Goal: Task Accomplishment & Management: Complete application form

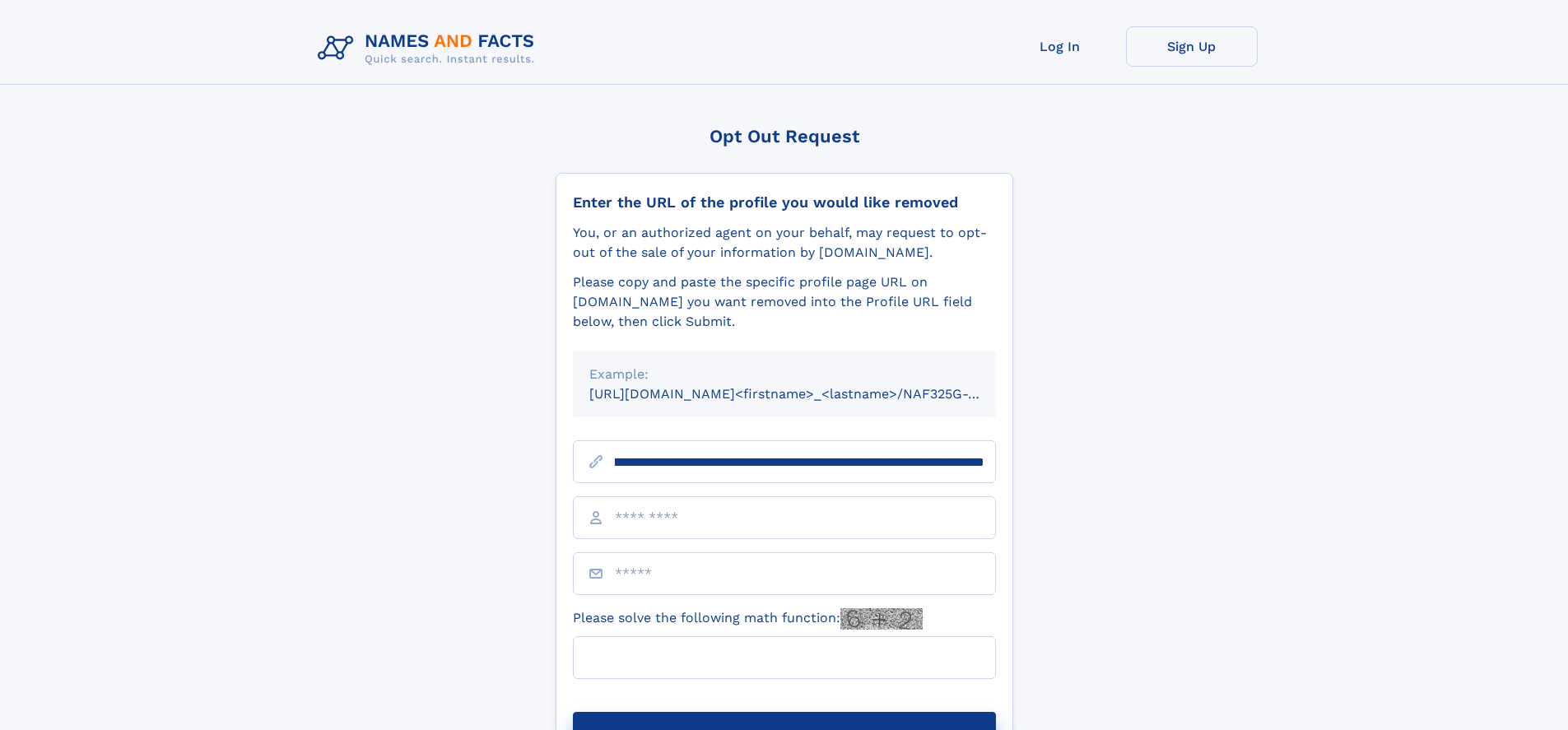
scroll to position [0, 199]
type input "**********"
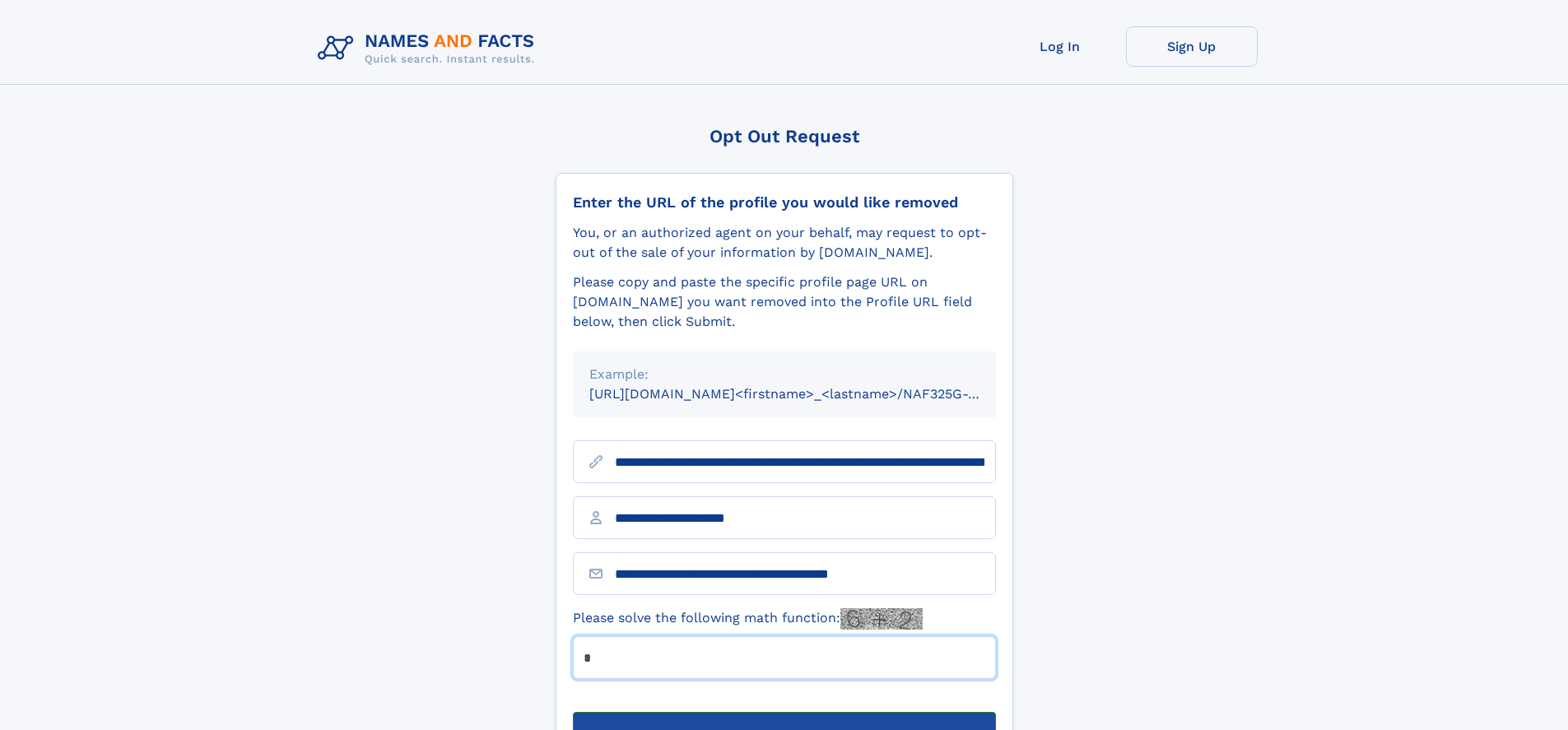
type input "*"
click at [783, 711] on button "Submit Opt Out Request" at bounding box center [784, 737] width 423 height 53
